Goal: Find specific page/section

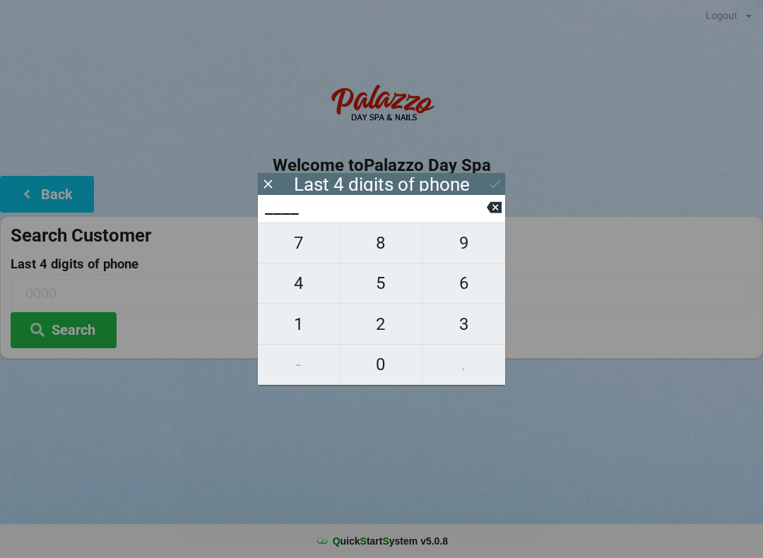
click at [285, 282] on span "4" at bounding box center [299, 283] width 82 height 30
type input "4___"
click at [391, 357] on span "0" at bounding box center [381, 365] width 82 height 30
type input "40__"
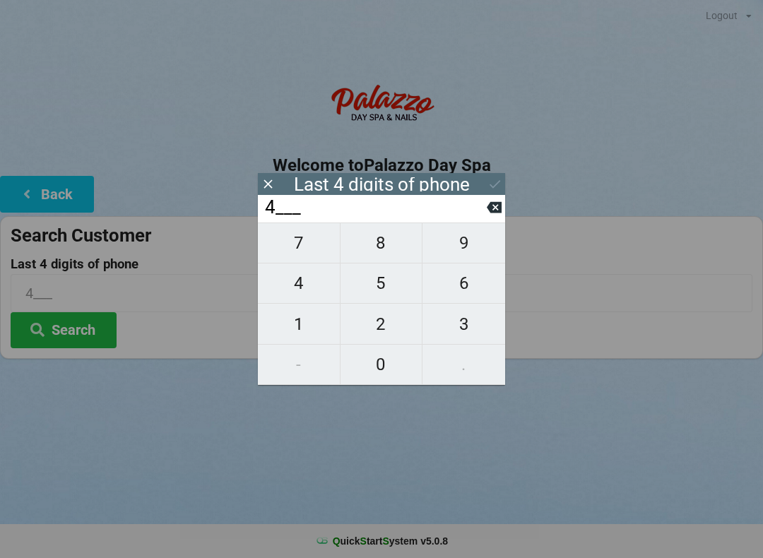
type input "40__"
click at [300, 256] on span "7" at bounding box center [299, 243] width 82 height 30
type input "407_"
click at [312, 250] on span "7" at bounding box center [299, 243] width 82 height 30
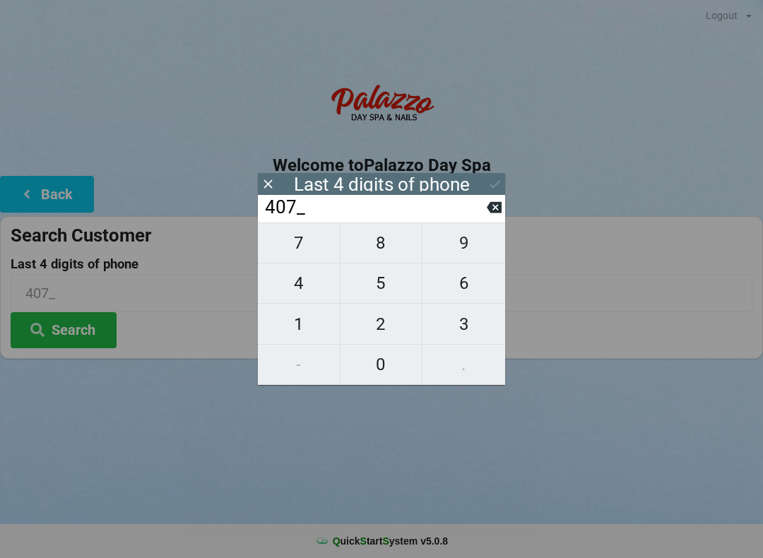
type input "4077"
click at [472, 322] on div "7 8 9 4 5 6 1 2 3 - 0 ." at bounding box center [381, 303] width 247 height 162
click at [484, 217] on input "4077" at bounding box center [374, 207] width 223 height 23
click at [487, 208] on icon at bounding box center [494, 207] width 15 height 15
click at [487, 212] on icon at bounding box center [494, 207] width 15 height 15
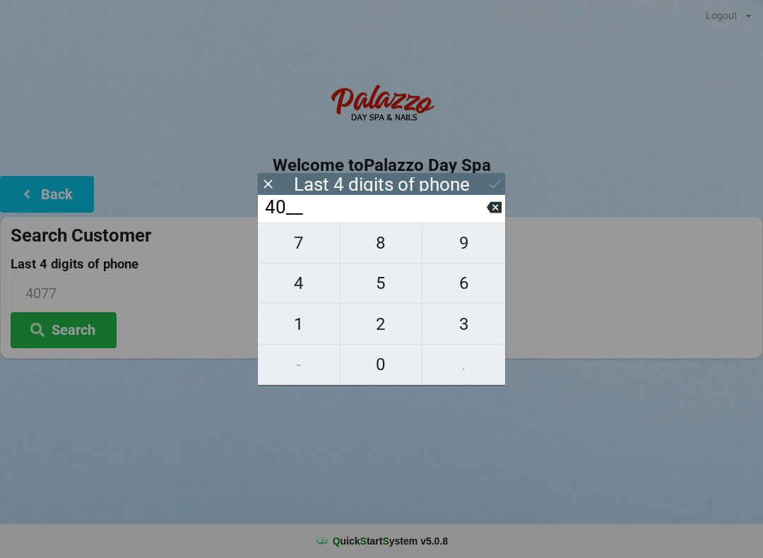
click at [485, 216] on input "40__" at bounding box center [374, 207] width 223 height 23
click at [481, 215] on input "40__" at bounding box center [374, 207] width 223 height 23
click at [496, 213] on icon at bounding box center [494, 207] width 15 height 11
click at [498, 210] on icon at bounding box center [494, 207] width 15 height 15
type input "____"
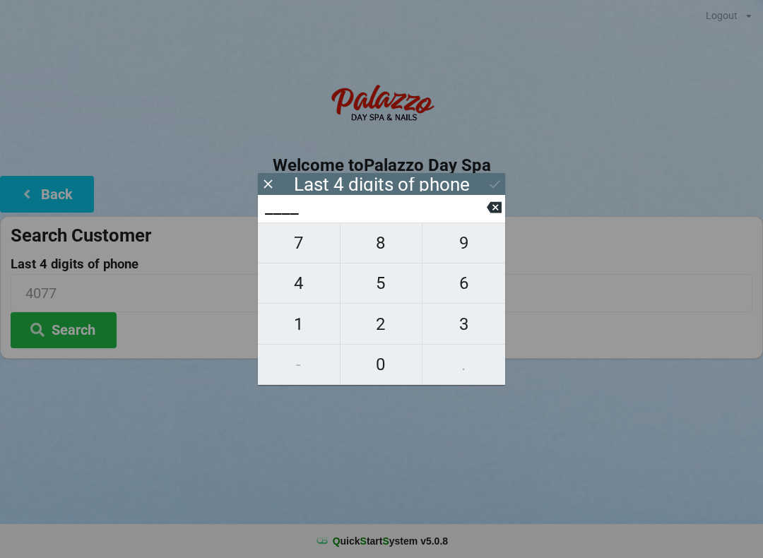
click at [494, 203] on button at bounding box center [494, 207] width 15 height 19
click at [376, 365] on span "0" at bounding box center [381, 365] width 82 height 30
type input "0___"
click at [304, 244] on span "7" at bounding box center [299, 243] width 82 height 30
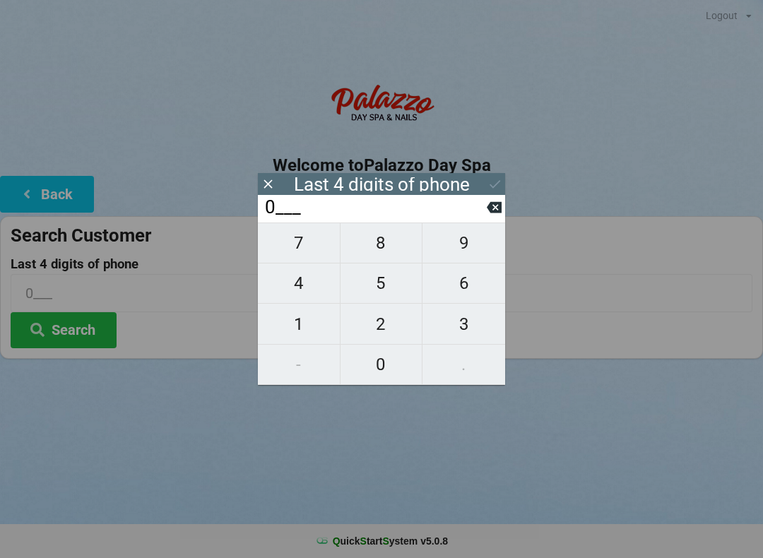
type input "07__"
click at [367, 292] on span "5" at bounding box center [381, 283] width 82 height 30
type input "075_"
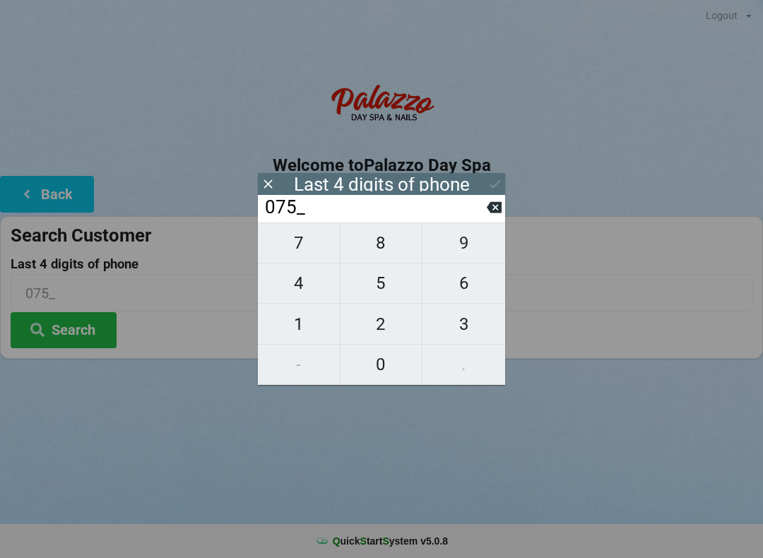
click at [300, 292] on span "4" at bounding box center [299, 283] width 82 height 30
type input "0754"
click at [497, 176] on button at bounding box center [494, 183] width 15 height 19
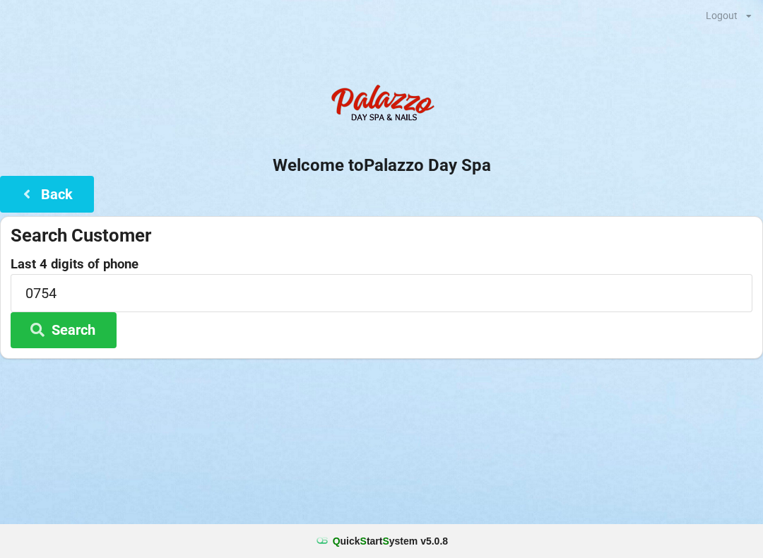
click at [71, 336] on button "Search" at bounding box center [64, 330] width 106 height 36
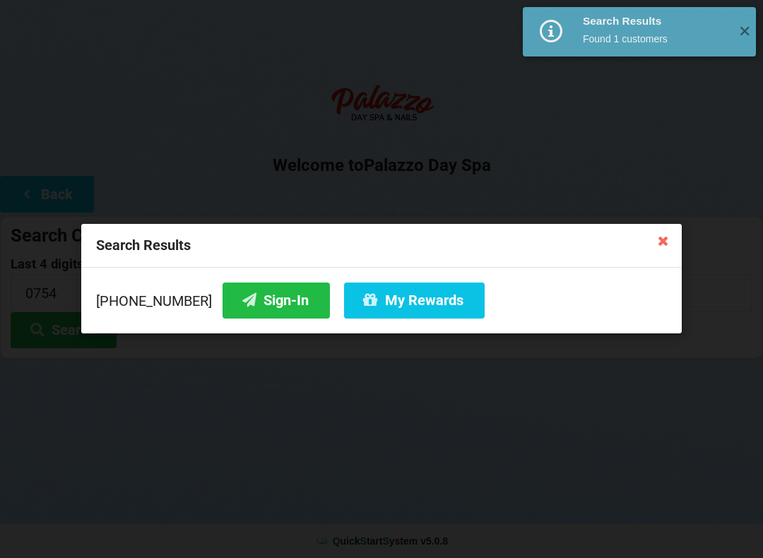
click at [249, 301] on button "Sign-In" at bounding box center [275, 300] width 107 height 36
